Goal: Task Accomplishment & Management: Complete application form

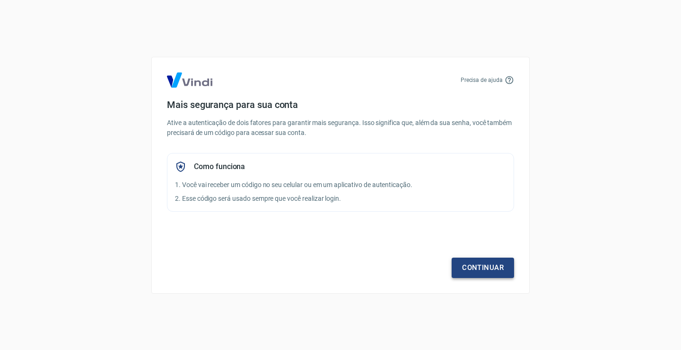
click at [480, 270] on link "Continuar" at bounding box center [483, 267] width 62 height 20
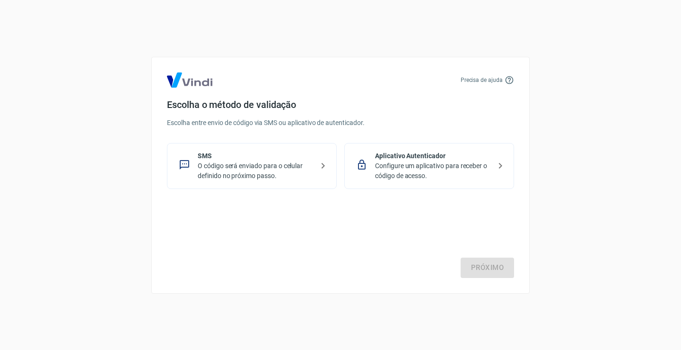
click at [215, 162] on p "O código será enviado para o celular definido no próximo passo." at bounding box center [256, 171] width 116 height 20
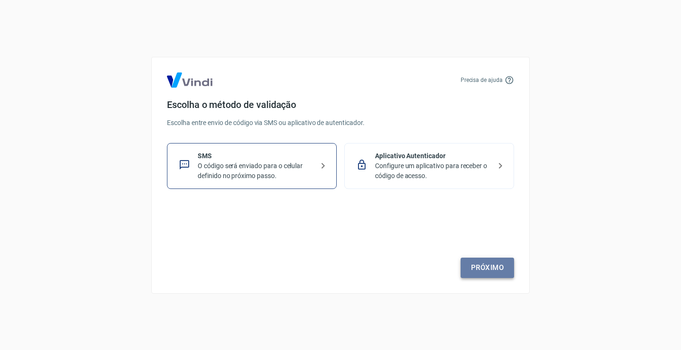
click at [492, 270] on link "Próximo" at bounding box center [487, 267] width 53 height 20
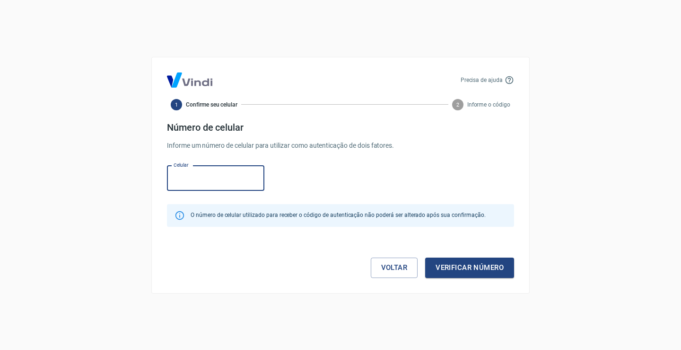
click at [217, 183] on input "Celular" at bounding box center [215, 178] width 97 height 25
type input "[PHONE_NUMBER]"
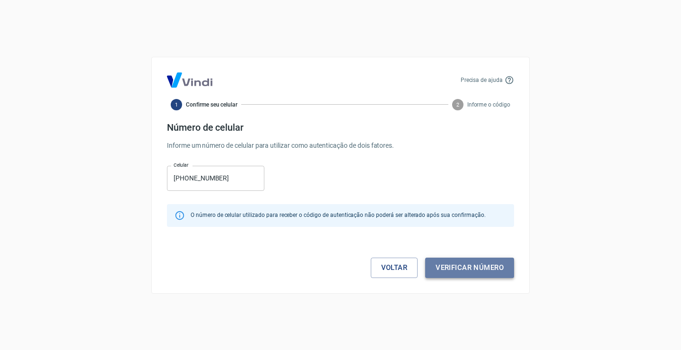
click at [445, 266] on button "Verificar número" at bounding box center [469, 267] width 89 height 20
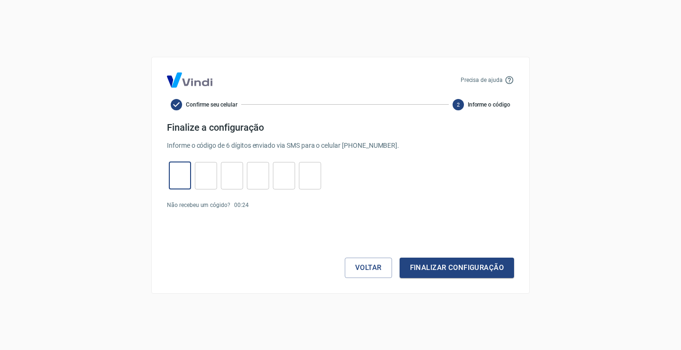
click at [171, 178] on input "tel" at bounding box center [180, 175] width 22 height 20
type input "9"
type input "8"
type input "7"
type input "0"
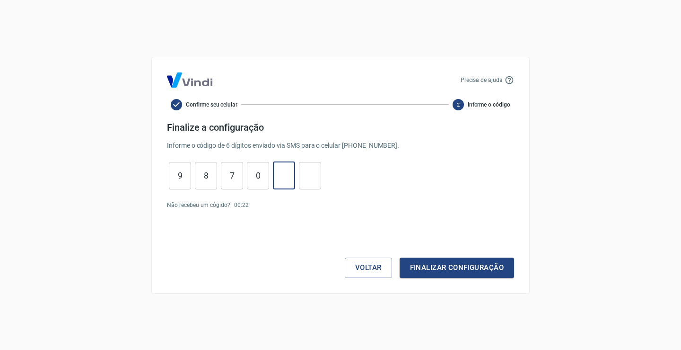
type input "3"
click at [460, 264] on button "Finalizar configuração" at bounding box center [457, 267] width 114 height 20
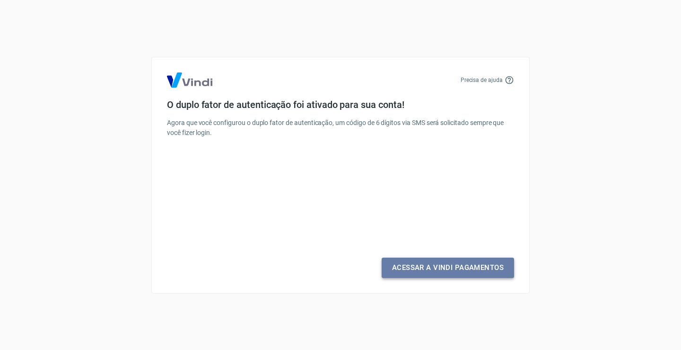
click at [445, 266] on link "Acessar a Vindi Pagamentos" at bounding box center [448, 267] width 132 height 20
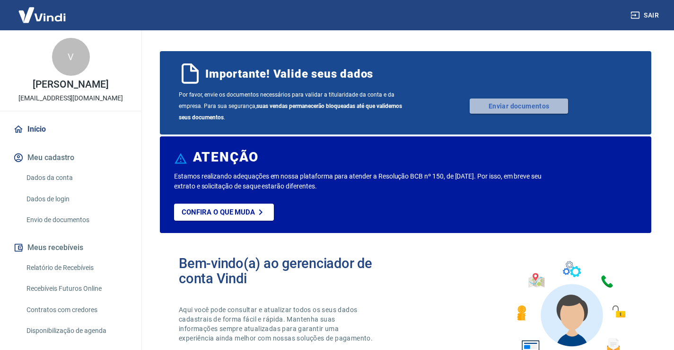
click at [513, 109] on link "Enviar documentos" at bounding box center [519, 105] width 98 height 15
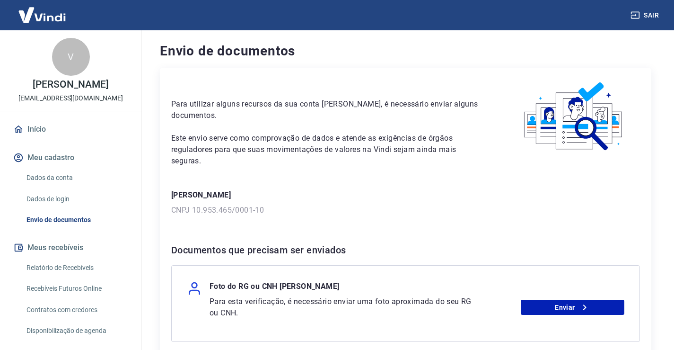
scroll to position [78, 0]
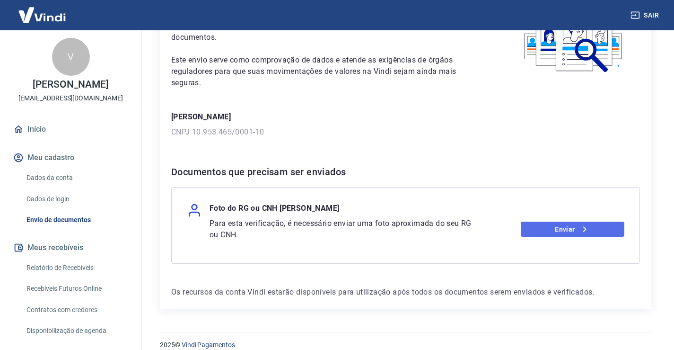
click at [561, 221] on link "Enviar" at bounding box center [573, 228] width 104 height 15
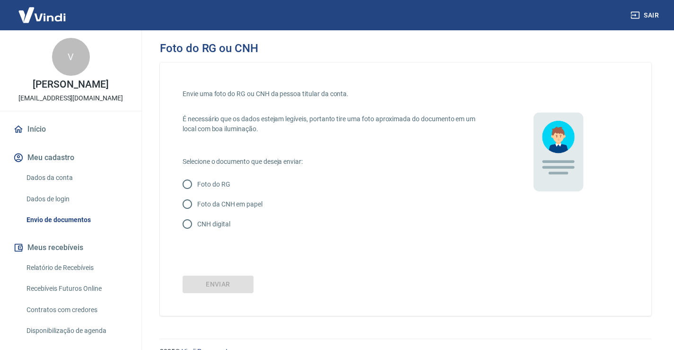
click at [187, 186] on input "Foto do RG" at bounding box center [187, 184] width 20 height 20
radio input "true"
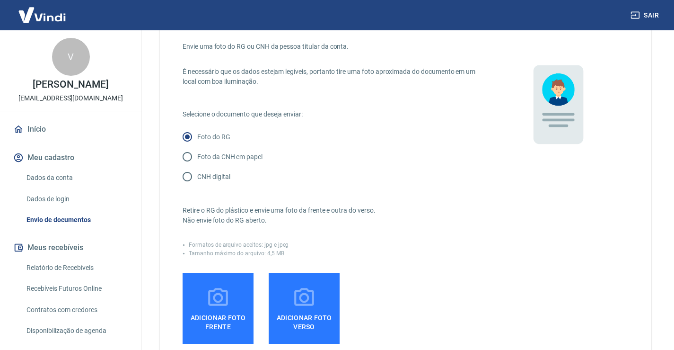
scroll to position [95, 0]
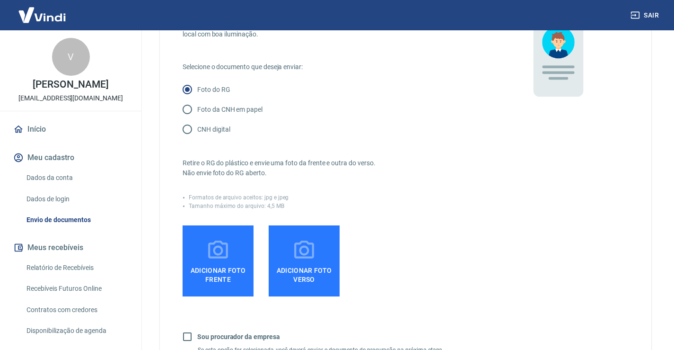
click at [224, 272] on span "Adicionar foto frente" at bounding box center [217, 272] width 63 height 21
click at [0, 0] on input "Adicionar foto frente" at bounding box center [0, 0] width 0 height 0
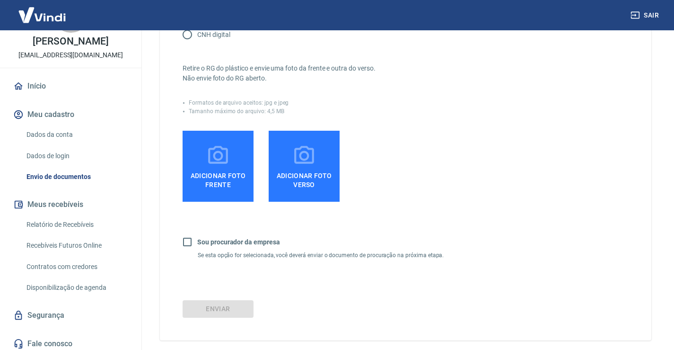
scroll to position [47, 0]
